Goal: Transaction & Acquisition: Purchase product/service

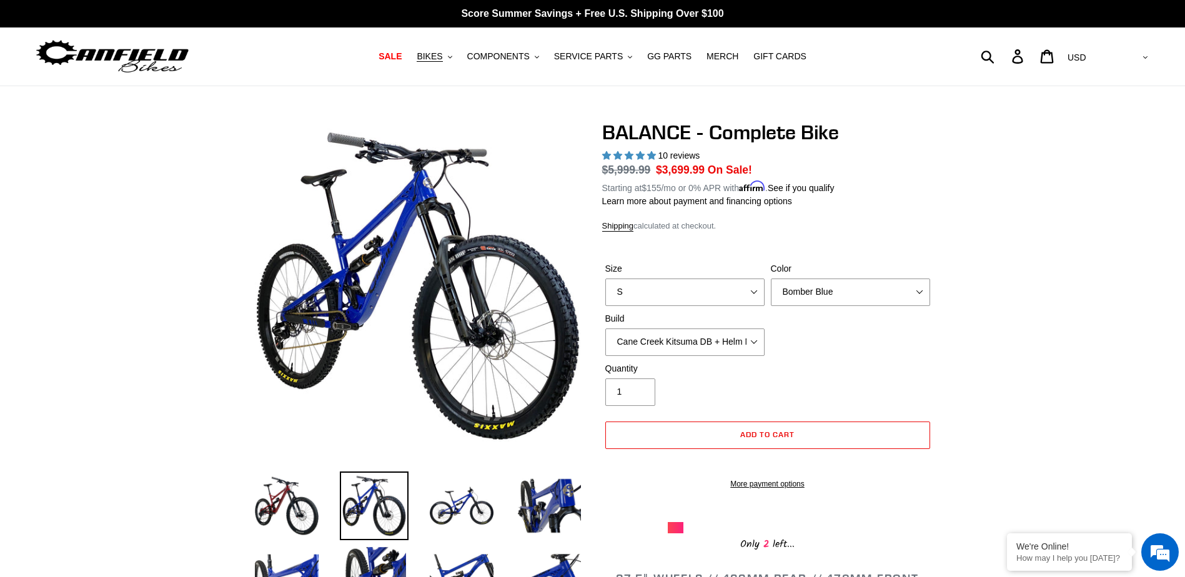
select select "highest-rating"
click at [442, 56] on span "BIKES" at bounding box center [430, 56] width 26 height 11
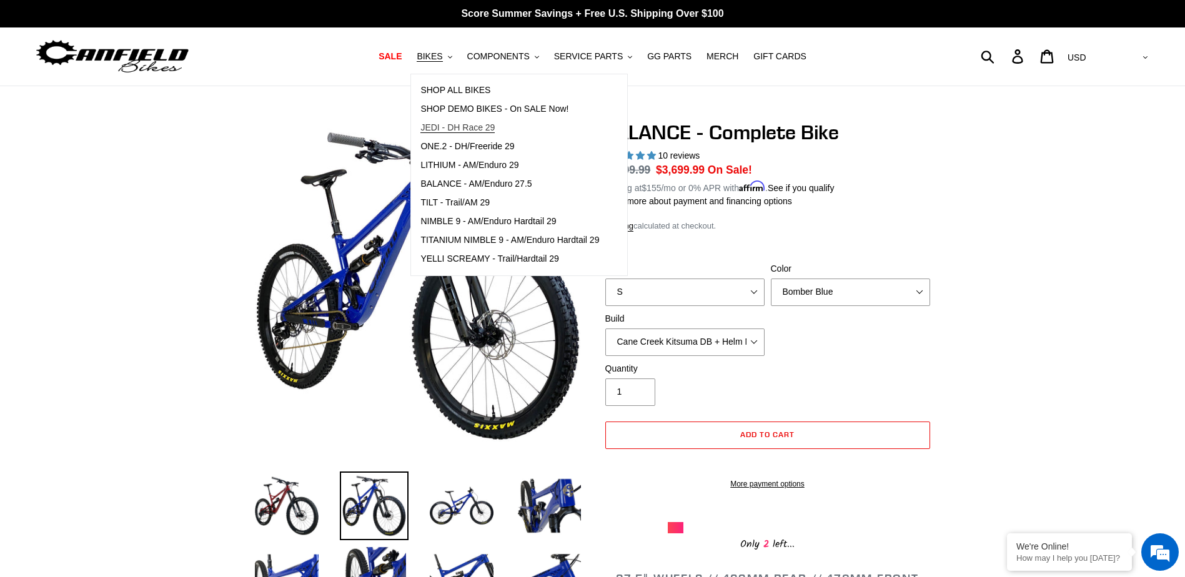
click at [493, 128] on span "JEDI - DH Race 29" at bounding box center [457, 127] width 74 height 11
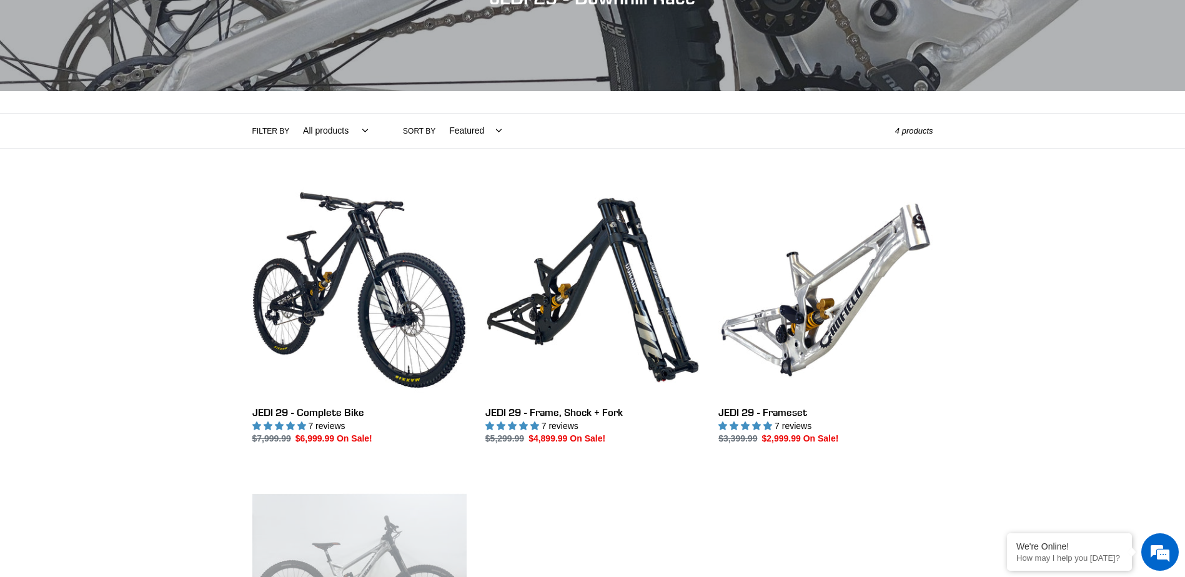
scroll to position [187, 0]
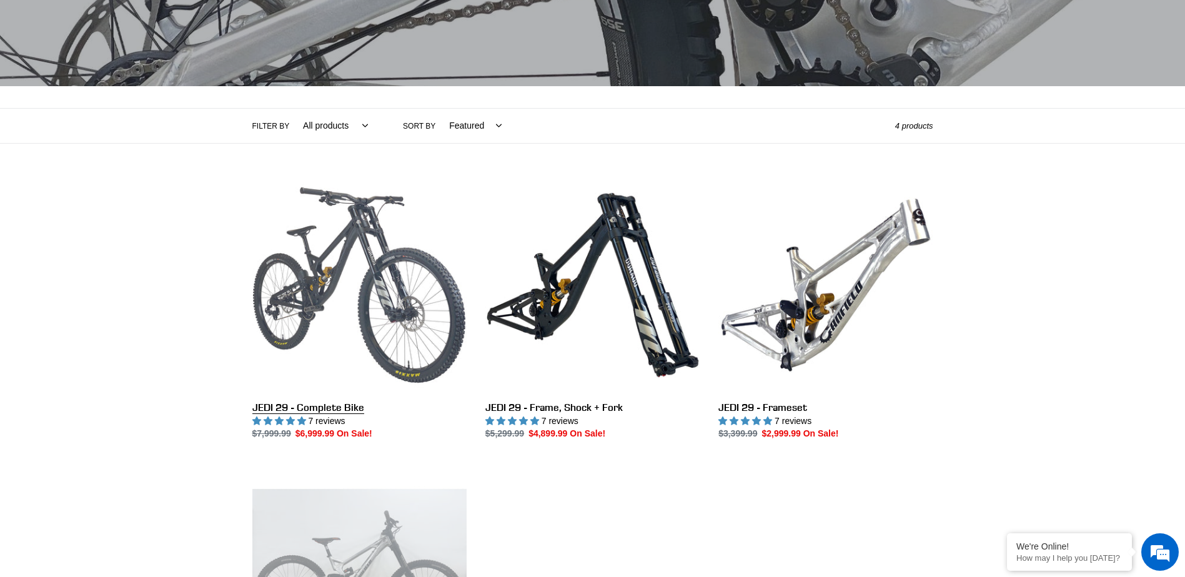
click at [419, 283] on link "JEDI 29 - Complete Bike" at bounding box center [359, 309] width 214 height 263
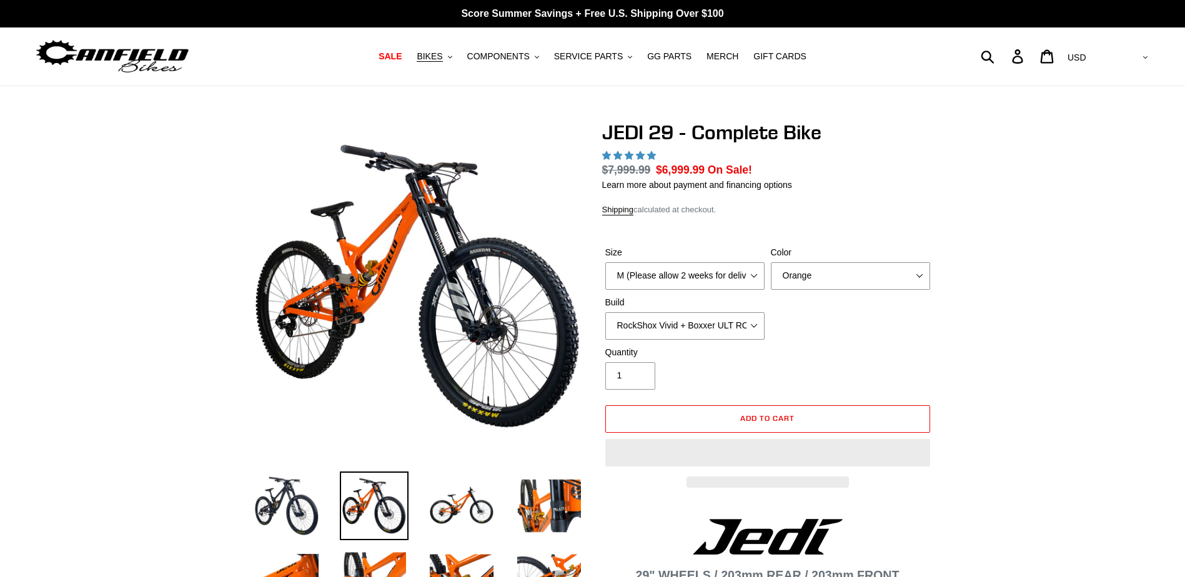
select select "highest-rating"
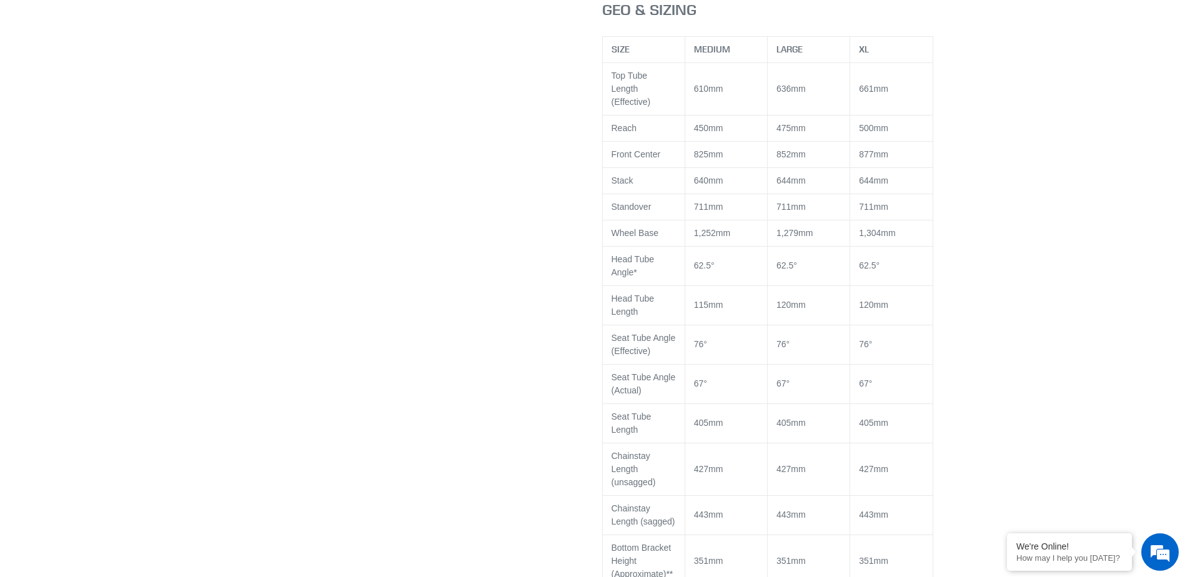
scroll to position [1937, 0]
